Goal: Task Accomplishment & Management: Manage account settings

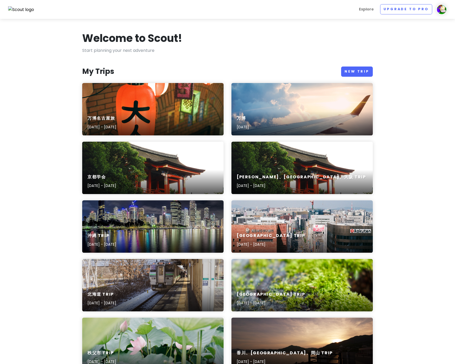
click at [181, 112] on div "万博名古屋旅 [DATE] - [DATE]" at bounding box center [152, 123] width 141 height 25
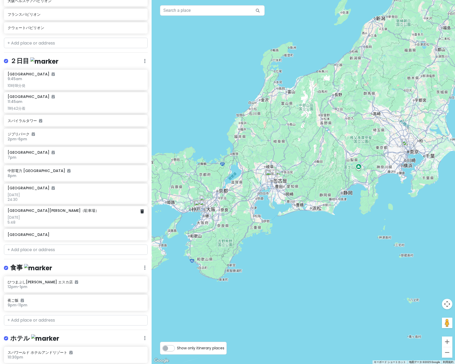
scroll to position [290, 0]
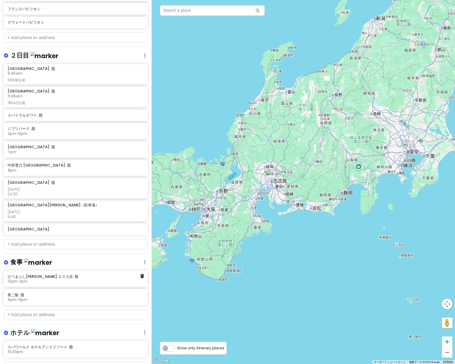
click at [75, 279] on h6 "12pm - 1pm" at bounding box center [74, 281] width 133 height 5
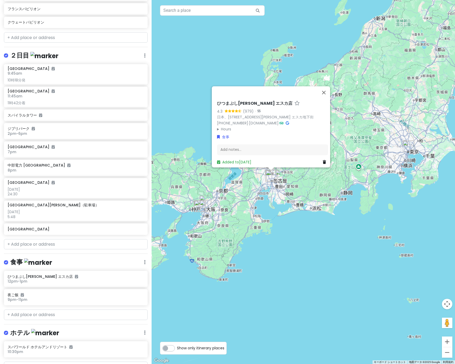
click at [320, 160] on div "Added to [DATE]" at bounding box center [272, 162] width 111 height 6
click at [80, 313] on input "text" at bounding box center [76, 315] width 144 height 10
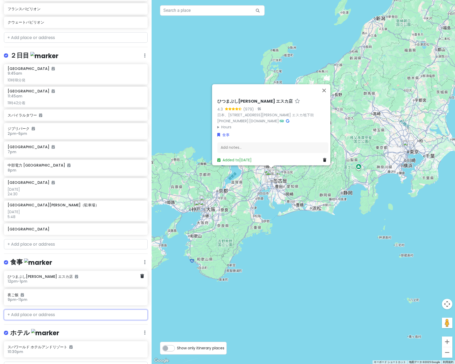
click at [122, 274] on h6 "ひつまぶし[PERSON_NAME] エスカ店" at bounding box center [74, 276] width 133 height 5
click at [140, 276] on icon at bounding box center [142, 276] width 4 height 4
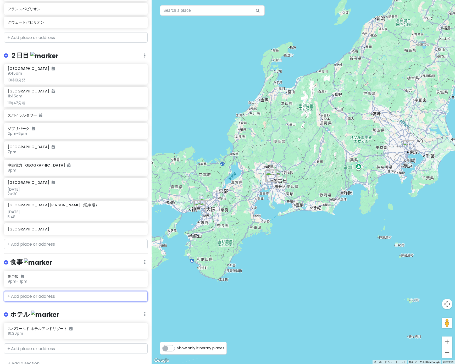
click at [111, 295] on input "text" at bounding box center [76, 296] width 144 height 10
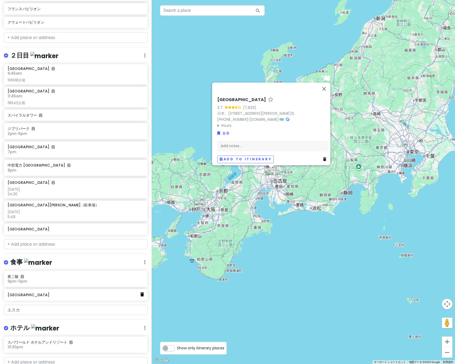
click at [143, 295] on link at bounding box center [142, 294] width 4 height 7
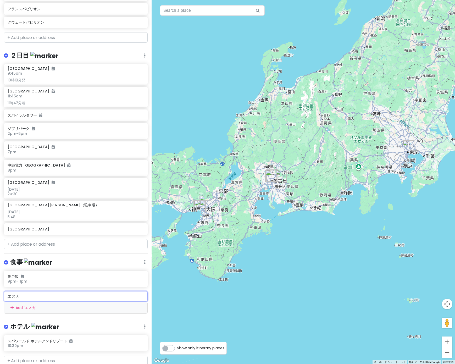
click at [120, 299] on input "エスカ" at bounding box center [76, 296] width 144 height 10
type input "エ"
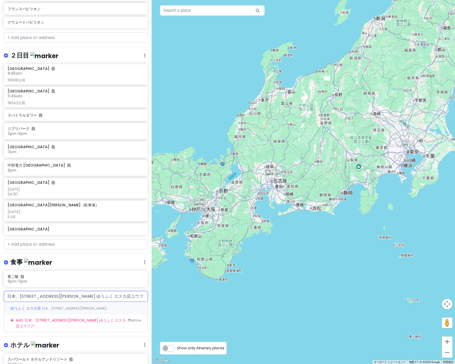
type input "日本、[STREET_ADDRESS][PERSON_NAME] ゆうふく エスカ店"
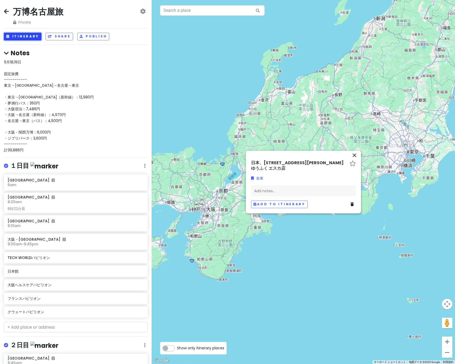
click at [34, 36] on button "Itinerary" at bounding box center [22, 37] width 37 height 8
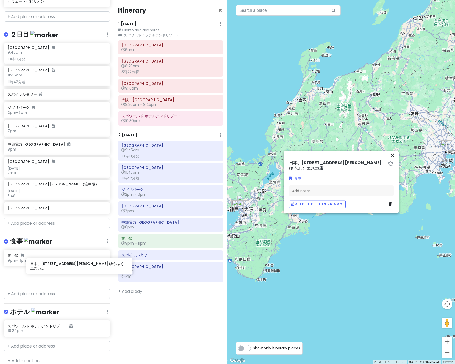
scroll to position [311, 0]
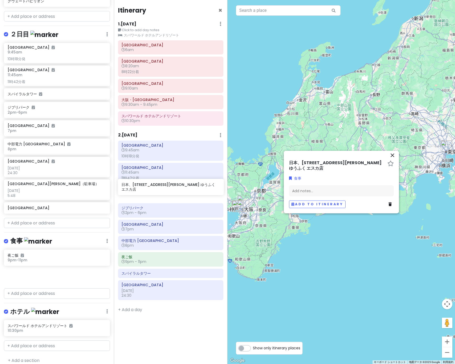
drag, startPoint x: 44, startPoint y: 275, endPoint x: 158, endPoint y: 189, distance: 142.8
click at [158, 189] on div "万博名古屋旅 Private Change Dates Make a Copy Delete Trip Go Pro ⚡️ Give Feedback 💡 S…" at bounding box center [227, 182] width 455 height 364
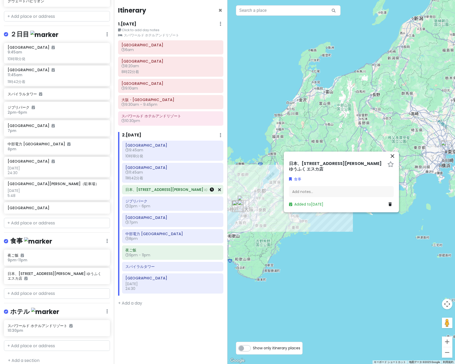
click at [212, 190] on icon at bounding box center [212, 189] width 4 height 4
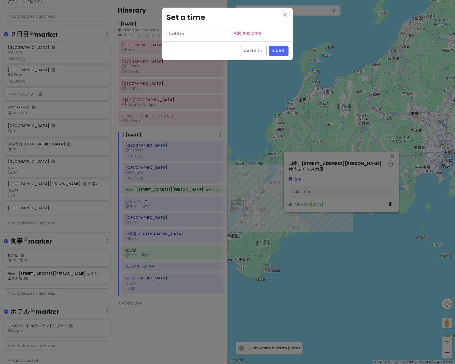
click at [179, 35] on input "text" at bounding box center [199, 33] width 65 height 7
click at [174, 40] on li "12" at bounding box center [174, 41] width 14 height 6
type input "12:40 pm"
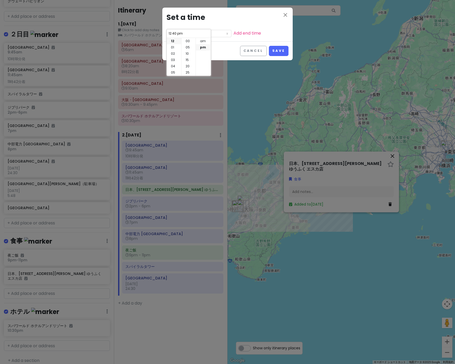
click at [190, 41] on li "00" at bounding box center [188, 41] width 14 height 6
type input "12:00 pm"
click at [220, 44] on div "Cancel Save" at bounding box center [227, 50] width 130 height 19
click at [234, 35] on link "Add end time" at bounding box center [247, 33] width 27 height 6
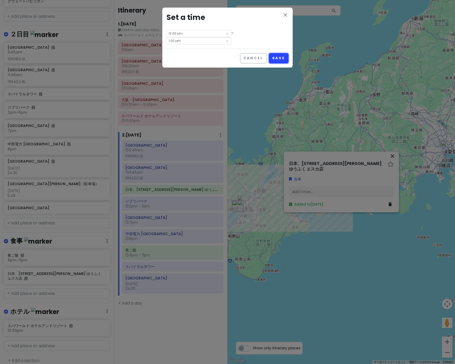
click at [284, 53] on button "Save" at bounding box center [279, 58] width 20 height 10
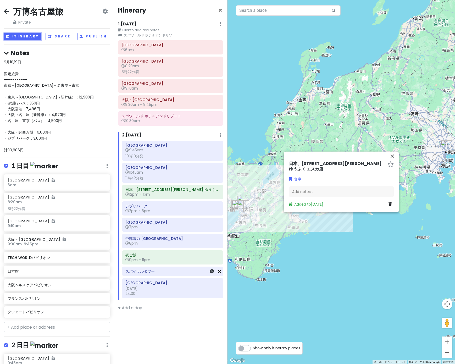
click at [219, 273] on icon at bounding box center [219, 271] width 3 height 4
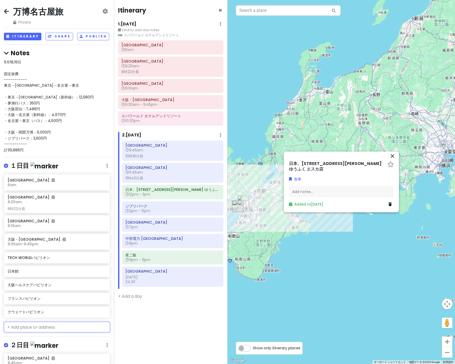
click at [48, 325] on input "text" at bounding box center [57, 327] width 106 height 10
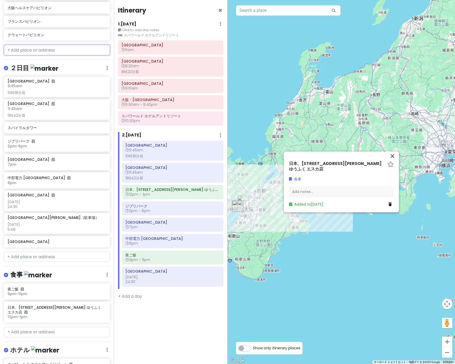
scroll to position [320, 0]
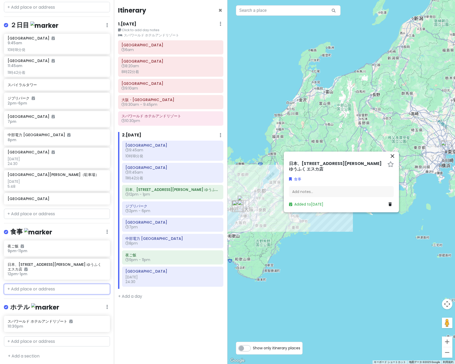
click at [36, 291] on input "text" at bounding box center [57, 289] width 106 height 10
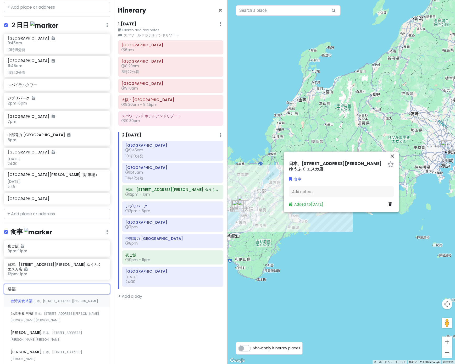
type input "ゆうふく"
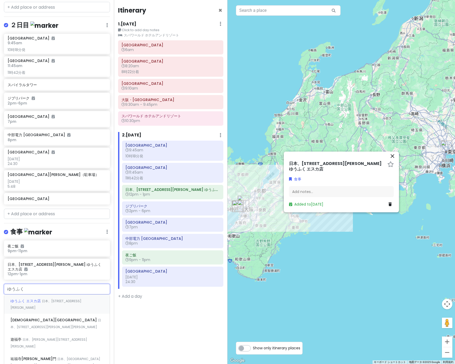
click at [52, 288] on input "ゆうふく" at bounding box center [57, 289] width 106 height 10
click at [40, 300] on span "ゆうふく エスカ店" at bounding box center [25, 300] width 31 height 5
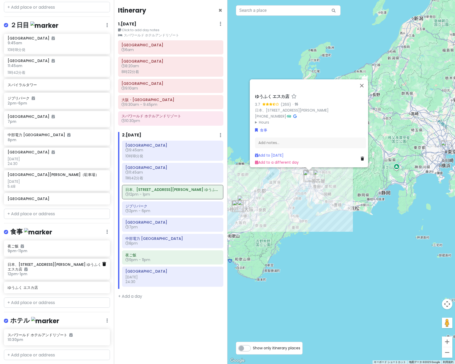
click at [103, 264] on icon at bounding box center [104, 264] width 4 height 4
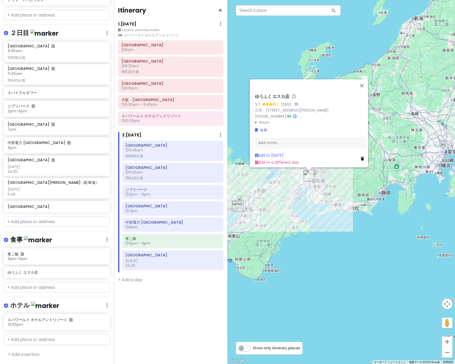
scroll to position [311, 0]
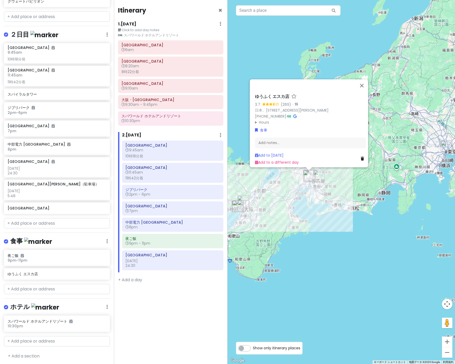
click at [34, 280] on div "夜ご飯 9pm - 11pm ゆうふく エスカ店" at bounding box center [57, 266] width 114 height 32
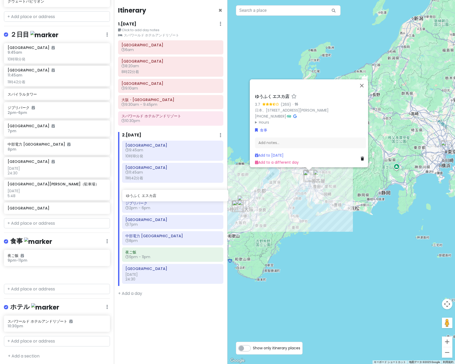
drag, startPoint x: 42, startPoint y: 275, endPoint x: 162, endPoint y: 197, distance: 143.1
click at [162, 197] on div "万博名古屋旅 Private Change Dates Make a Copy Delete Trip Go Pro ⚡️ Give Feedback 💡 S…" at bounding box center [227, 182] width 455 height 364
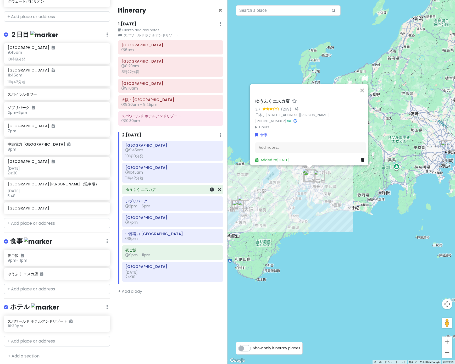
click at [154, 189] on h6 "ゆうふく エスカ店" at bounding box center [172, 189] width 94 height 5
click at [211, 190] on icon at bounding box center [212, 189] width 4 height 4
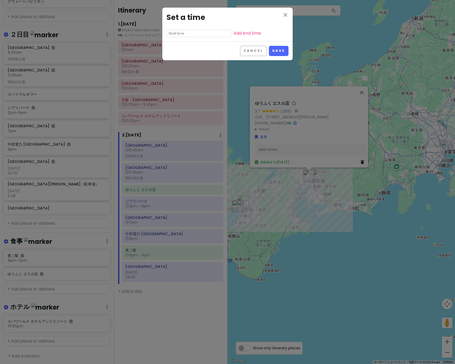
click at [174, 35] on input "text" at bounding box center [199, 33] width 65 height 7
click at [172, 42] on li "12" at bounding box center [174, 41] width 14 height 6
type input "12:40 pm"
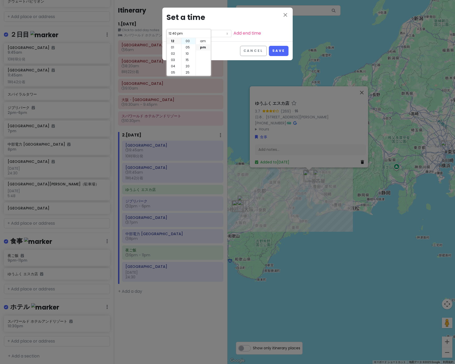
click at [187, 42] on li "00" at bounding box center [188, 41] width 14 height 6
type input "12:00 pm"
click at [279, 52] on button "Save" at bounding box center [279, 51] width 20 height 10
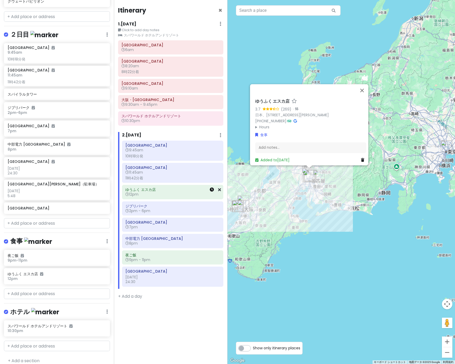
click at [210, 190] on icon at bounding box center [212, 189] width 4 height 4
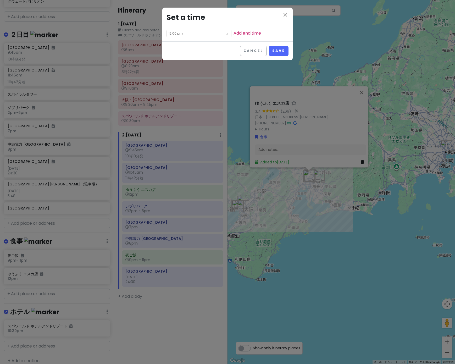
click at [234, 32] on link "Add end time" at bounding box center [247, 33] width 27 height 6
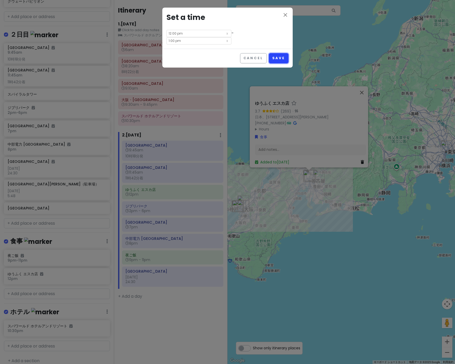
click at [275, 53] on button "Save" at bounding box center [279, 58] width 20 height 10
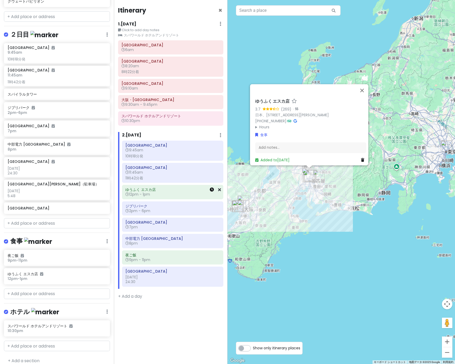
click at [213, 189] on icon at bounding box center [212, 189] width 4 height 4
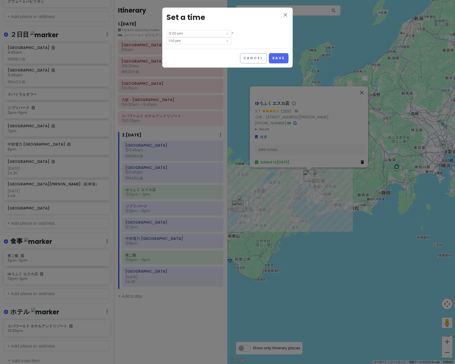
click at [196, 36] on input "12:00 pm" at bounding box center [199, 33] width 65 height 7
click at [287, 14] on icon "close" at bounding box center [285, 15] width 6 height 6
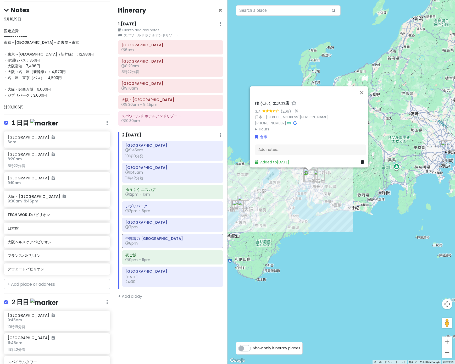
scroll to position [0, 0]
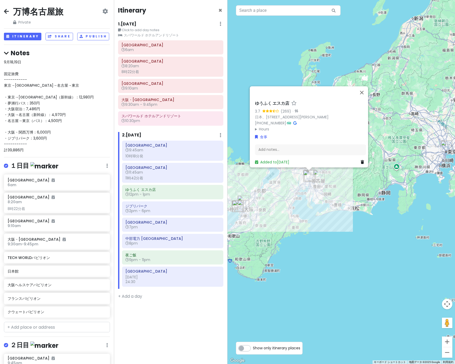
click at [55, 137] on div "9月18,19日 固定旅費 ----------- 東京→[GEOGRAPHIC_DATA]→[GEOGRAPHIC_DATA]→東京 ・東京→大阪（新幹線）…" at bounding box center [57, 106] width 106 height 94
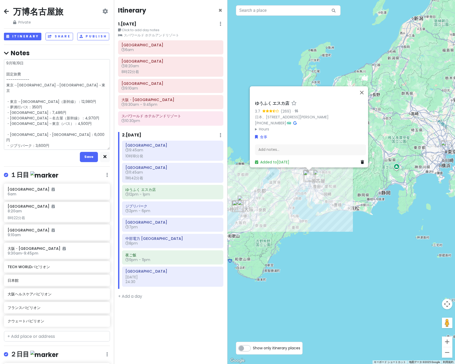
click at [59, 133] on textarea "9月18,19日 固定旅費 ----------- 東京→[GEOGRAPHIC_DATA]→[GEOGRAPHIC_DATA]→東京 ・東京→[GEOGRA…" at bounding box center [57, 104] width 106 height 91
click at [75, 118] on textarea "9月18,19日 固定旅費 ----------- 東京→[GEOGRAPHIC_DATA]→[GEOGRAPHIC_DATA]→東京 ・東京→[GEOGRA…" at bounding box center [57, 104] width 106 height 91
click at [102, 159] on button "button" at bounding box center [105, 157] width 10 height 10
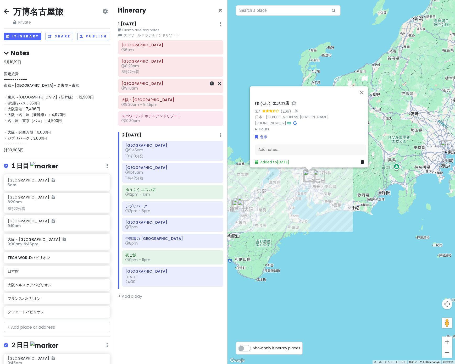
click at [172, 91] on div "[GEOGRAPHIC_DATA] 9:10am" at bounding box center [171, 86] width 98 height 12
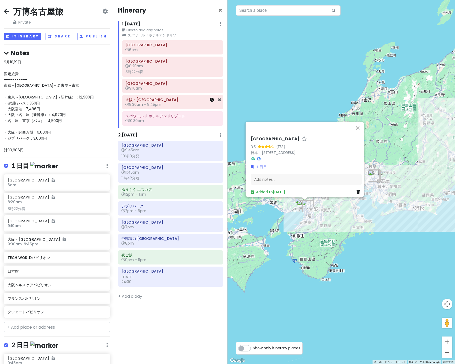
click at [212, 101] on icon at bounding box center [212, 100] width 4 height 4
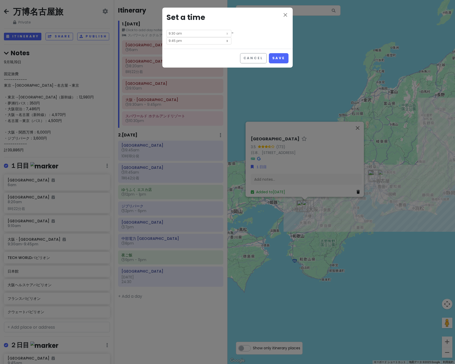
click at [230, 37] on icon at bounding box center [227, 40] width 5 height 6
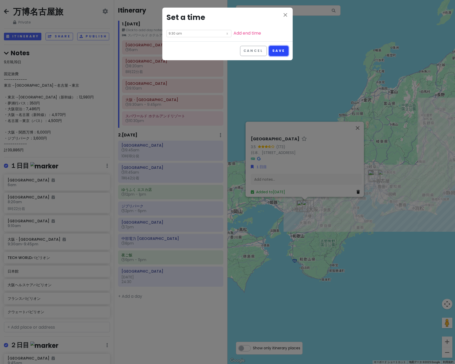
click at [276, 49] on button "Save" at bounding box center [279, 51] width 20 height 10
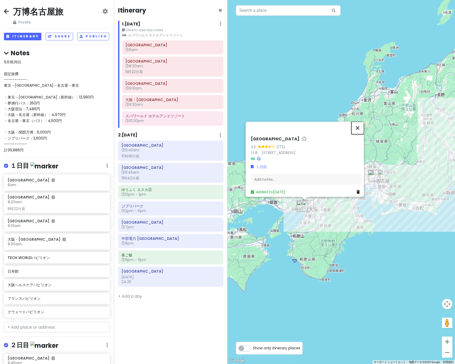
click at [361, 124] on button "閉じる" at bounding box center [357, 128] width 13 height 13
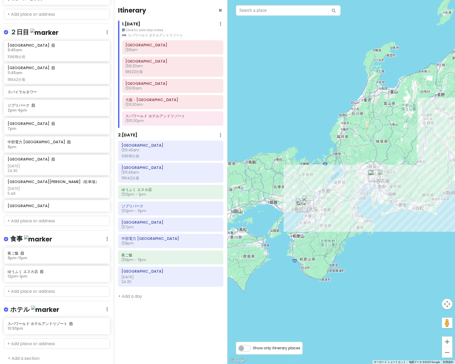
scroll to position [315, 0]
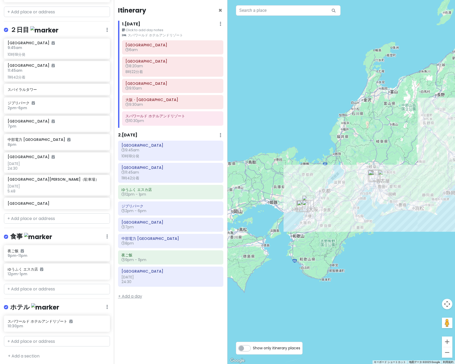
click at [134, 298] on link "+ Add a day" at bounding box center [130, 296] width 24 height 6
click at [219, 321] on div "4 . [DATE] Add Day Notes Delete Day" at bounding box center [171, 322] width 106 height 9
click at [221, 321] on icon at bounding box center [221, 321] width 2 height 4
click at [203, 350] on link "Delete Day" at bounding box center [204, 349] width 43 height 13
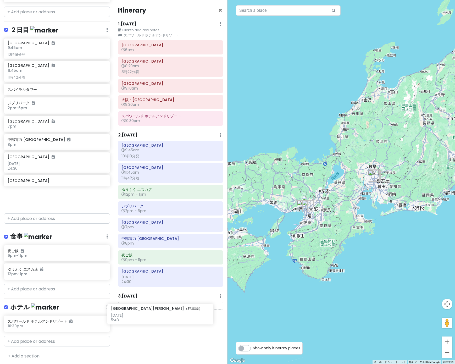
drag, startPoint x: 65, startPoint y: 178, endPoint x: 169, endPoint y: 308, distance: 165.6
click at [169, 308] on div "万博名古屋旅 Private Change Dates Make a Copy Delete Trip Go Pro ⚡️ Give Feedback 💡 S…" at bounding box center [227, 182] width 455 height 364
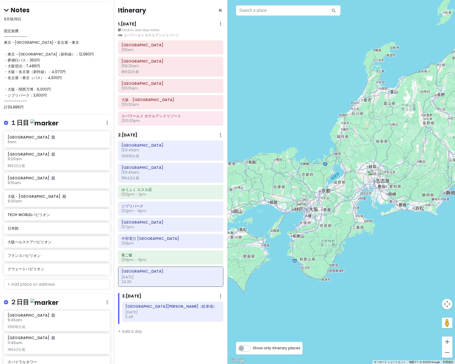
scroll to position [0, 0]
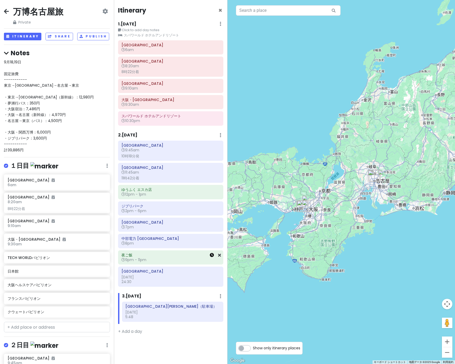
click at [212, 256] on icon at bounding box center [212, 255] width 4 height 4
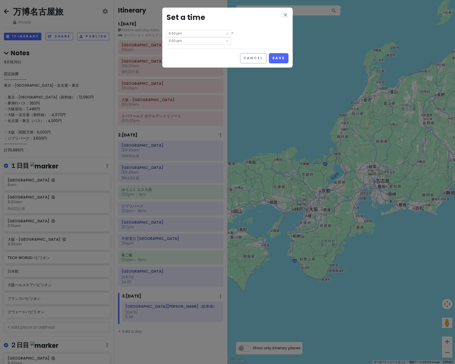
click at [188, 33] on input "9:00 pm" at bounding box center [199, 33] width 65 height 7
click at [186, 68] on li "30" at bounding box center [188, 69] width 14 height 6
type input "9:30 pm"
type input "11:30 pm"
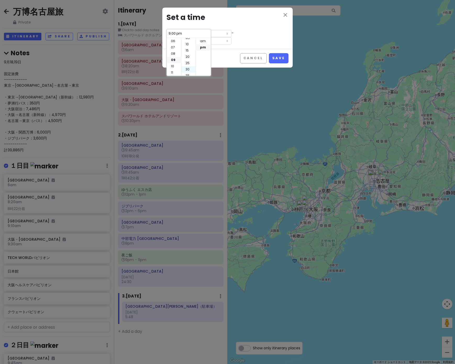
type input "9:30 pm"
click at [249, 38] on div "close Set a time 9:30 pm - 11:30 pm" at bounding box center [227, 28] width 130 height 41
click at [274, 53] on button "Save" at bounding box center [279, 58] width 20 height 10
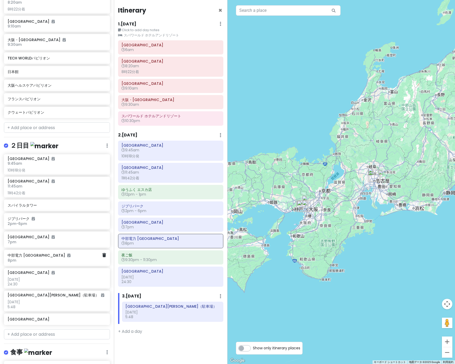
scroll to position [199, 0]
click at [41, 333] on input "text" at bounding box center [57, 334] width 106 height 10
